Goal: Complete application form

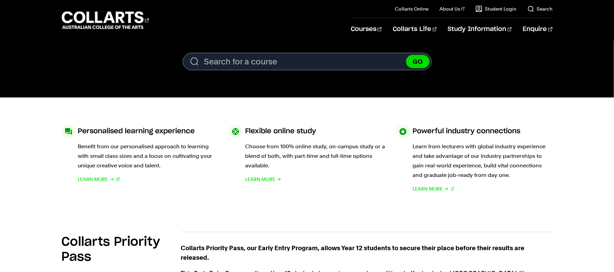
scroll to position [242, 0]
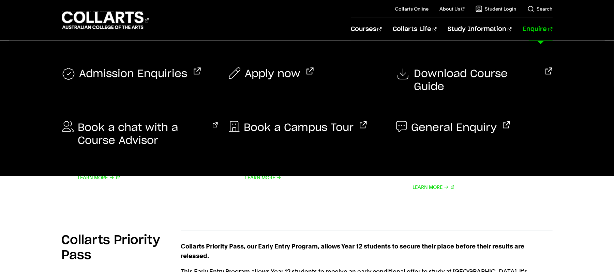
click at [536, 29] on link "Enquire" at bounding box center [538, 29] width 30 height 23
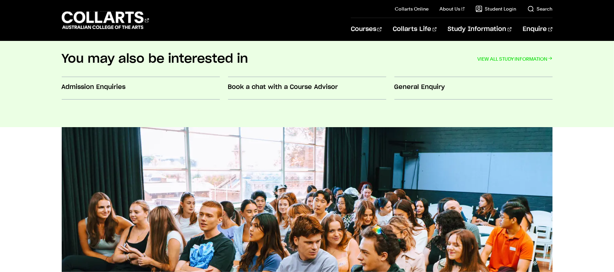
scroll to position [303, 0]
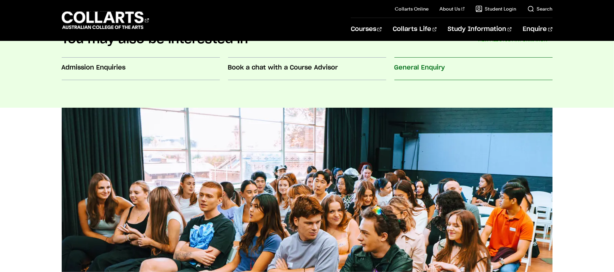
click at [421, 70] on h3 "General Enquiry" at bounding box center [474, 67] width 158 height 9
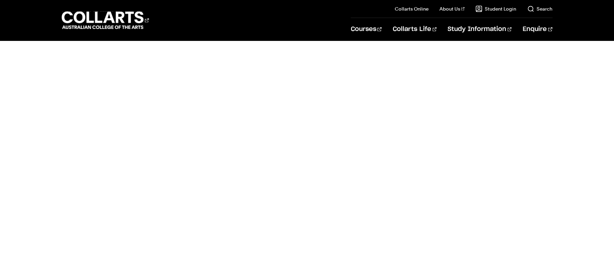
scroll to position [376, 0]
